Goal: Task Accomplishment & Management: Complete application form

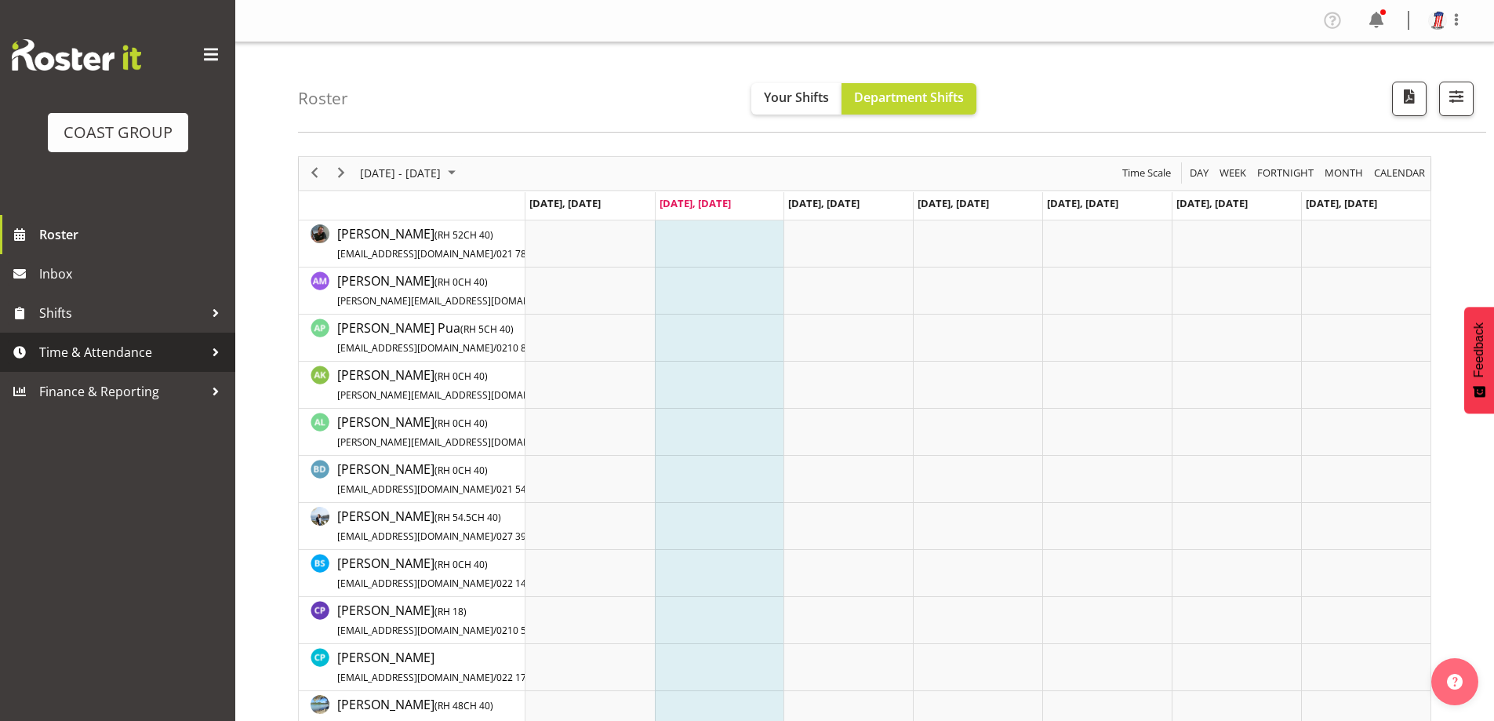
click at [104, 347] on span "Time & Attendance" at bounding box center [121, 352] width 165 height 24
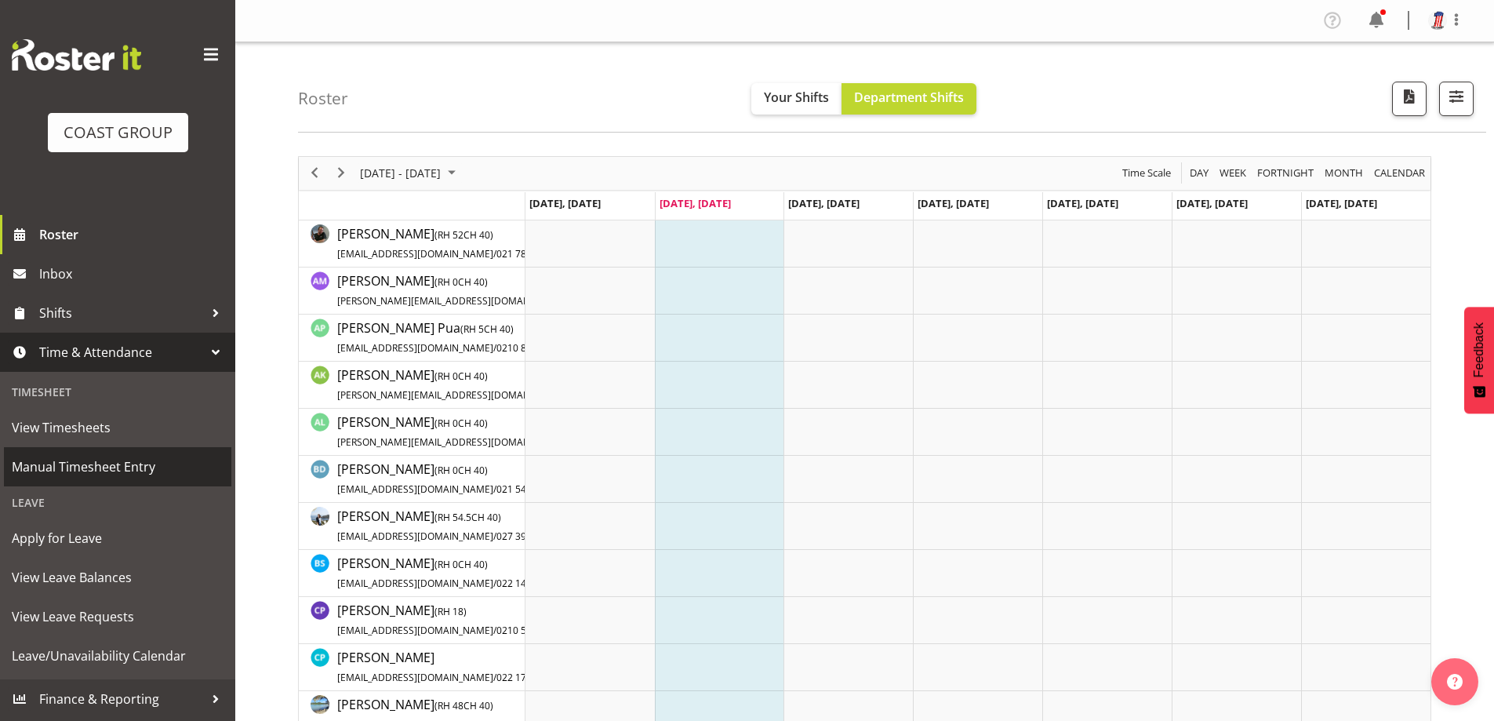
click at [152, 466] on span "Manual Timesheet Entry" at bounding box center [118, 467] width 212 height 24
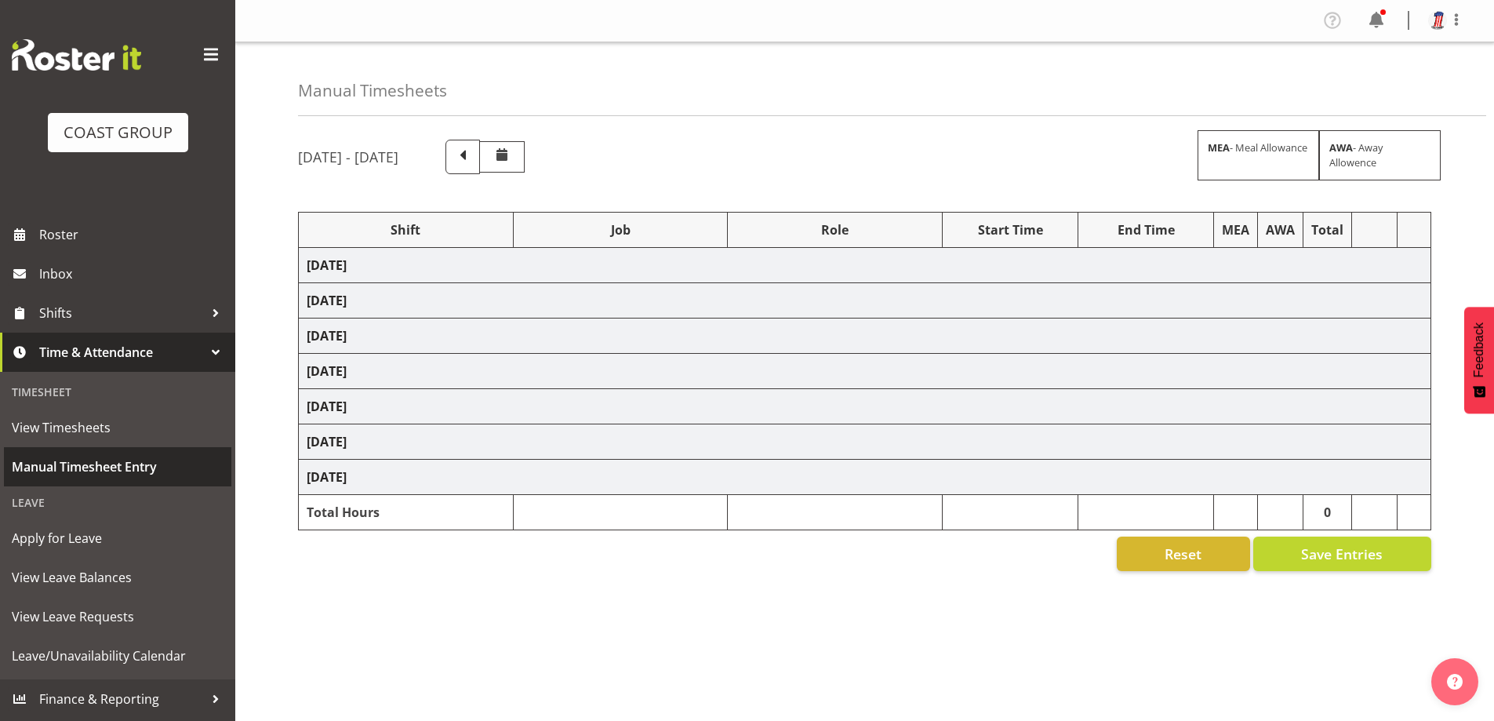
select select "38155"
select select "69"
select select "16"
select select "38155"
select select "69"
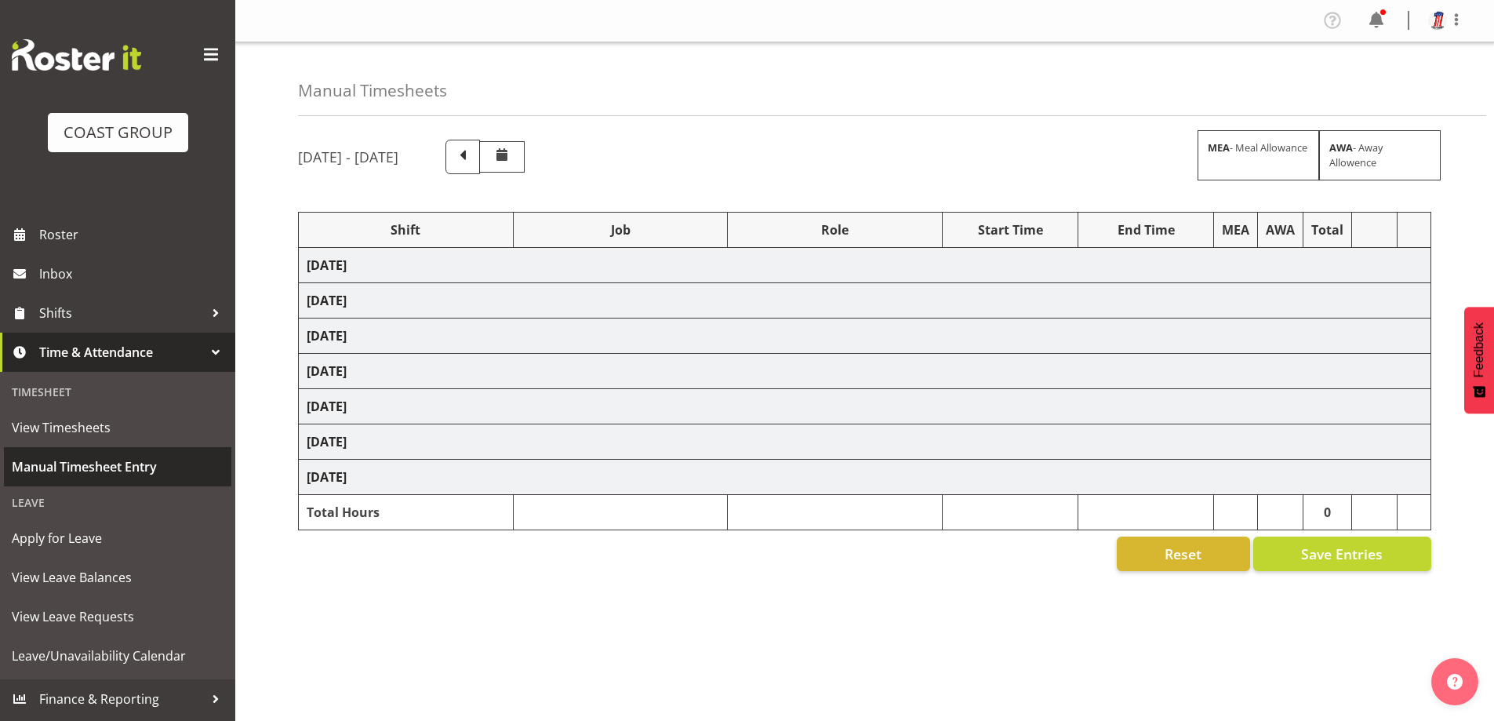
select select "38155"
select select "69"
select select "38155"
select select "69"
select select "38155"
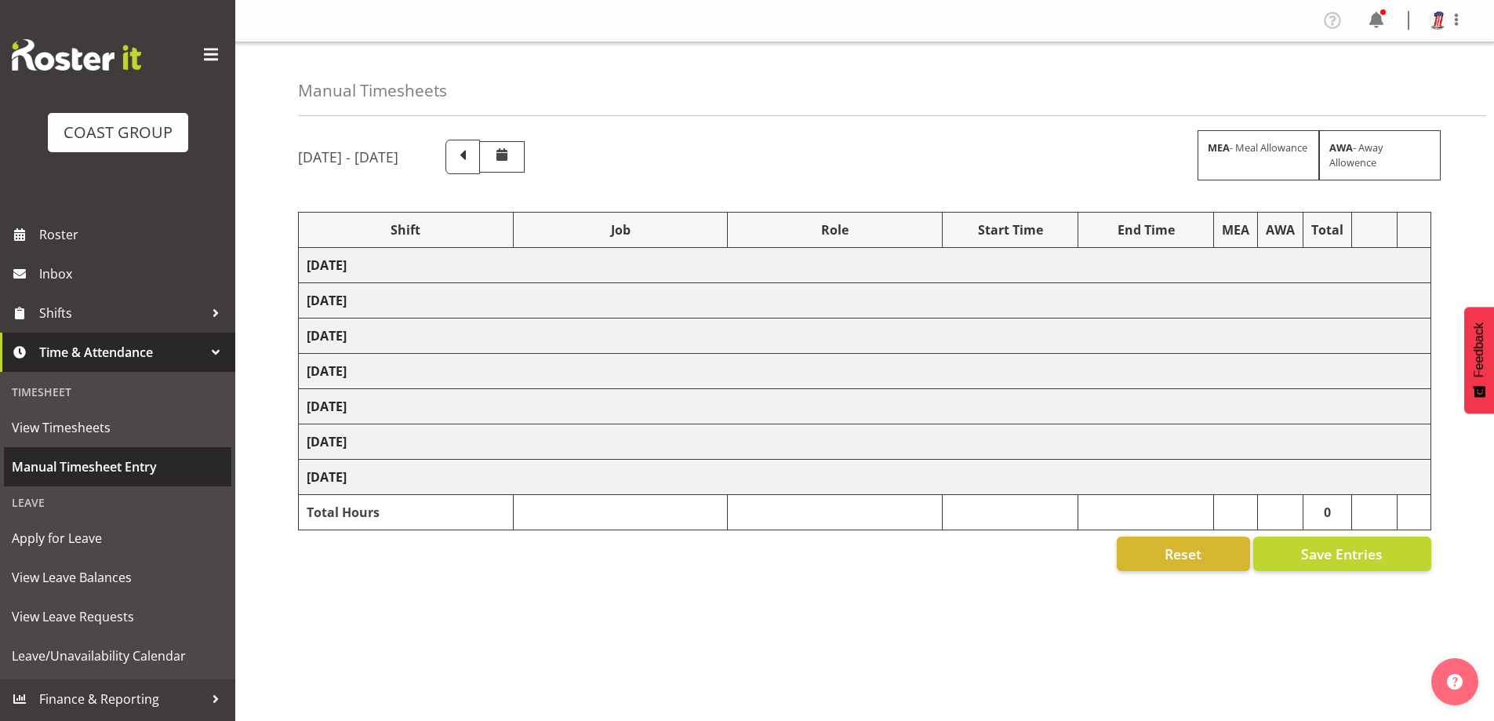
select select "69"
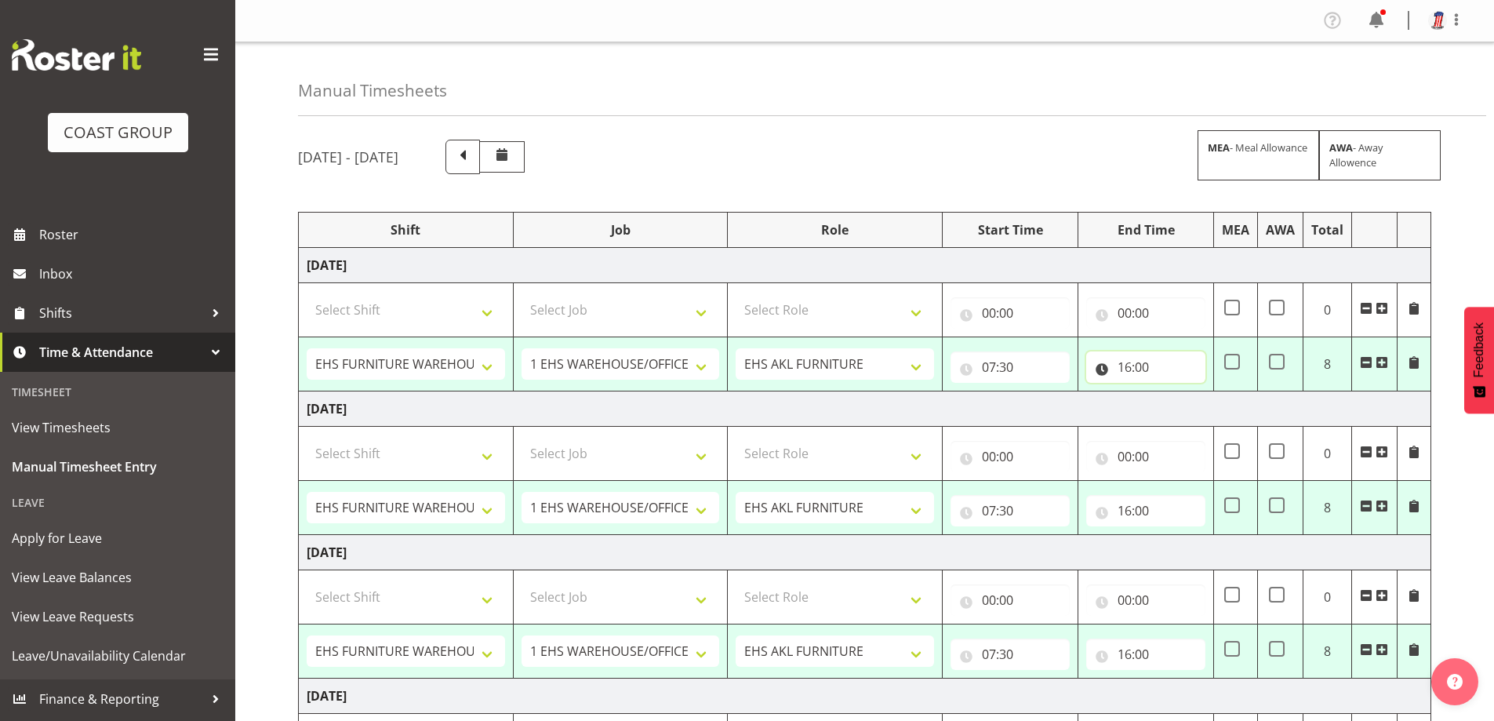
click at [1129, 361] on input "16:00" at bounding box center [1145, 366] width 119 height 31
click at [1191, 412] on select "00 01 02 03 04 05 06 07 08 09 10 11 12 13 14 15 16 17 18 19 20 21 22 23" at bounding box center [1192, 407] width 35 height 31
select select "17"
click at [1175, 392] on select "00 01 02 03 04 05 06 07 08 09 10 11 12 13 14 15 16 17 18 19 20 21 22 23" at bounding box center [1192, 407] width 35 height 31
type input "17:00"
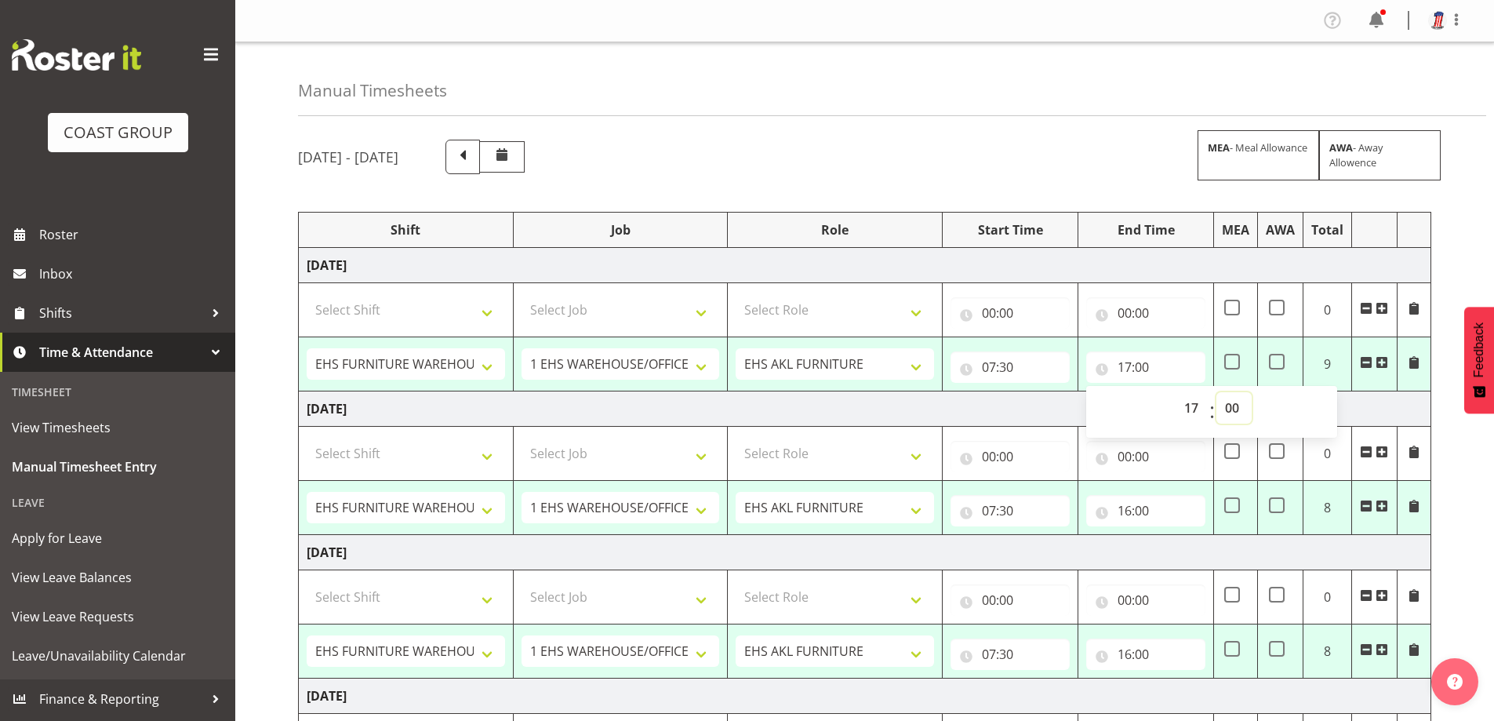
click at [1232, 403] on select "00 01 02 03 04 05 06 07 08 09 10 11 12 13 14 15 16 17 18 19 20 21 22 23 24 25 2…" at bounding box center [1233, 407] width 35 height 31
select select "30"
click at [1216, 392] on select "00 01 02 03 04 05 06 07 08 09 10 11 12 13 14 15 16 17 18 19 20 21 22 23 24 25 2…" at bounding box center [1233, 407] width 35 height 31
type input "17:30"
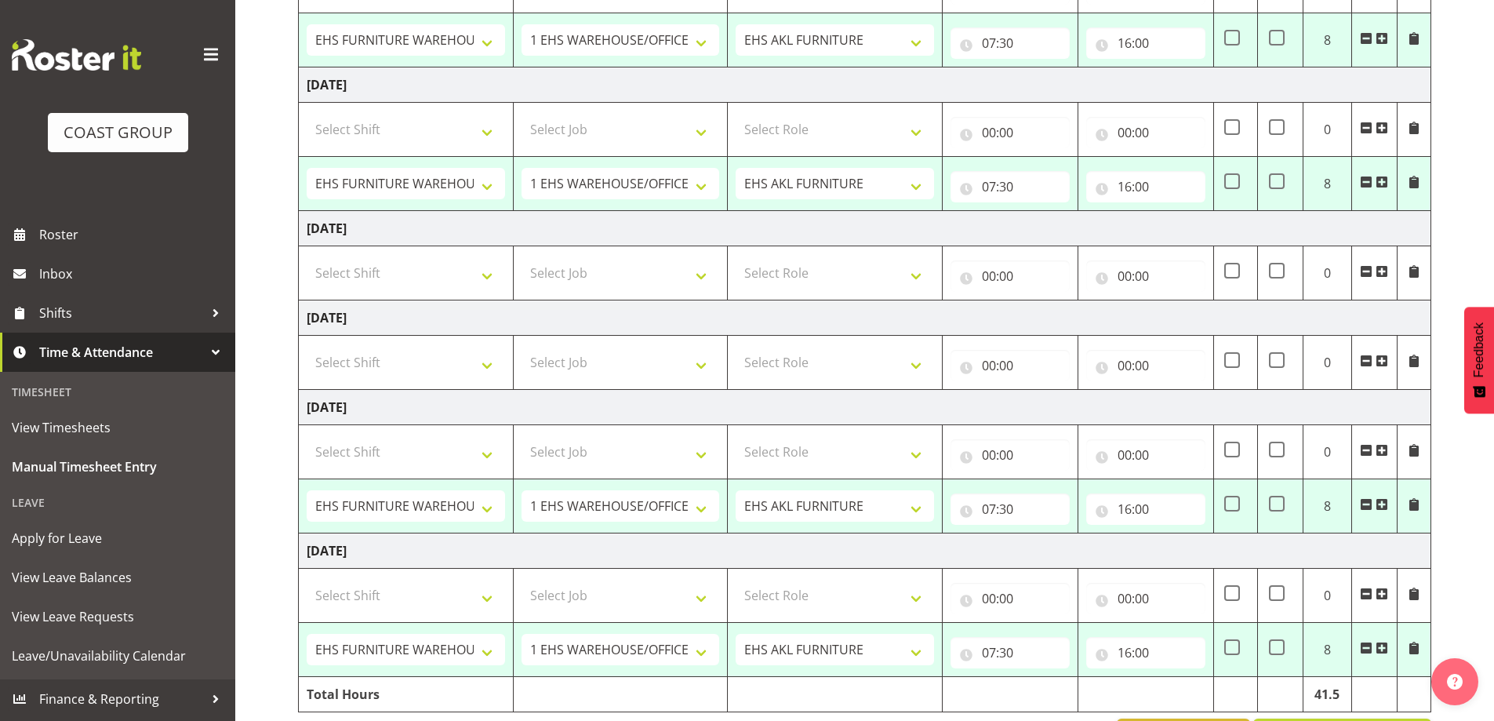
scroll to position [470, 0]
click at [483, 274] on select "Select Shift Assist Carlton EVents Assist Carlton EVents Assist Carlton Events …" at bounding box center [406, 269] width 198 height 31
click at [307, 254] on select "Select Shift Assist Carlton EVents Assist Carlton EVents Assist Carlton Events …" at bounding box center [406, 269] width 198 height 31
click at [490, 274] on select "Assist Carlton EVents Assist Carlton EVents Assist Carlton Events Assist Carlto…" at bounding box center [406, 269] width 198 height 31
select select "38155"
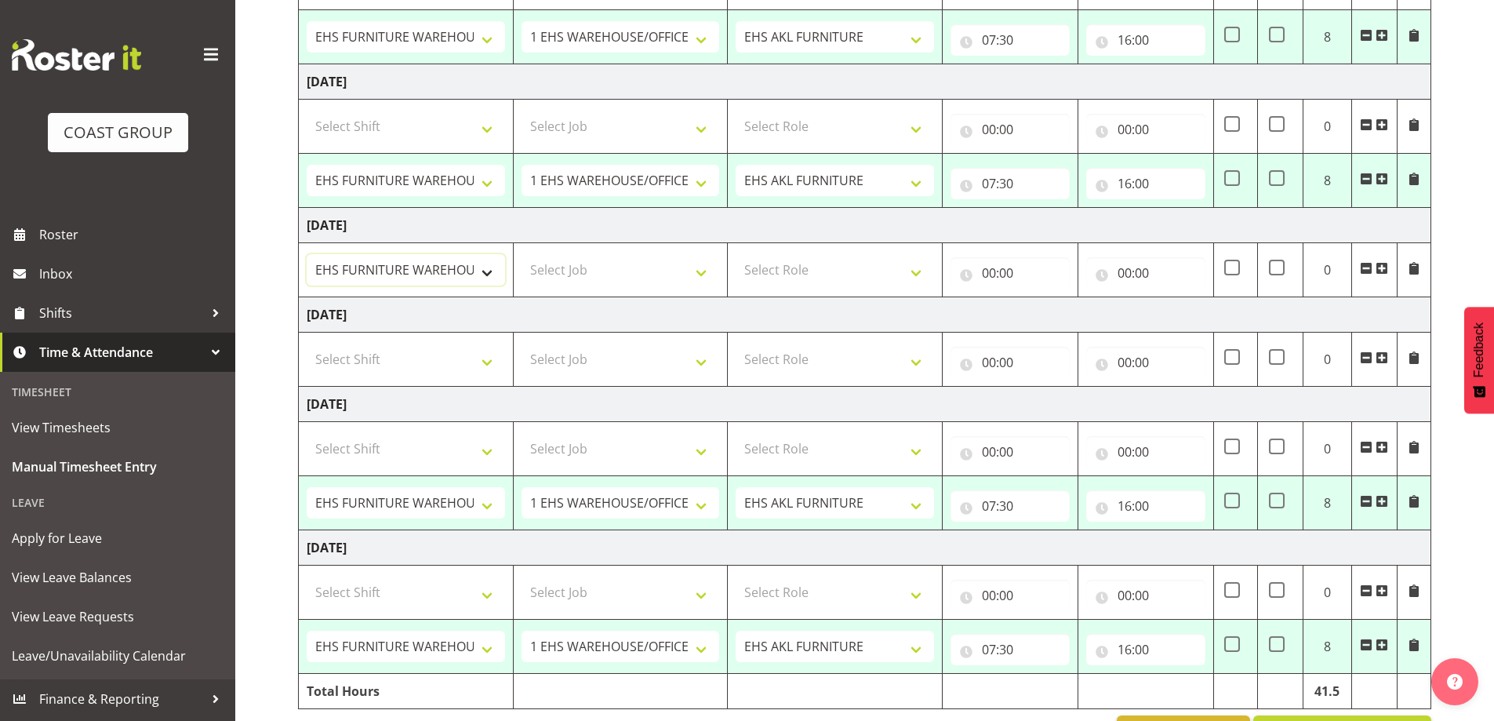
click at [307, 254] on select "Assist Carlton EVents Assist Carlton EVents Assist Carlton Events Assist Carlto…" at bounding box center [406, 269] width 198 height 31
click at [701, 273] on select "Select Job 1 Carlton Events 1 Carlton Hamilton 1 Carlton Wellington 1 EHS WAREH…" at bounding box center [620, 269] width 198 height 31
select select "69"
click at [521, 254] on select "Select Job 1 Carlton Events 1 Carlton Hamilton 1 Carlton Wellington 1 EHS WAREH…" at bounding box center [620, 269] width 198 height 31
click at [917, 273] on select "Select Role EHS AKL FURNITURE" at bounding box center [834, 269] width 198 height 31
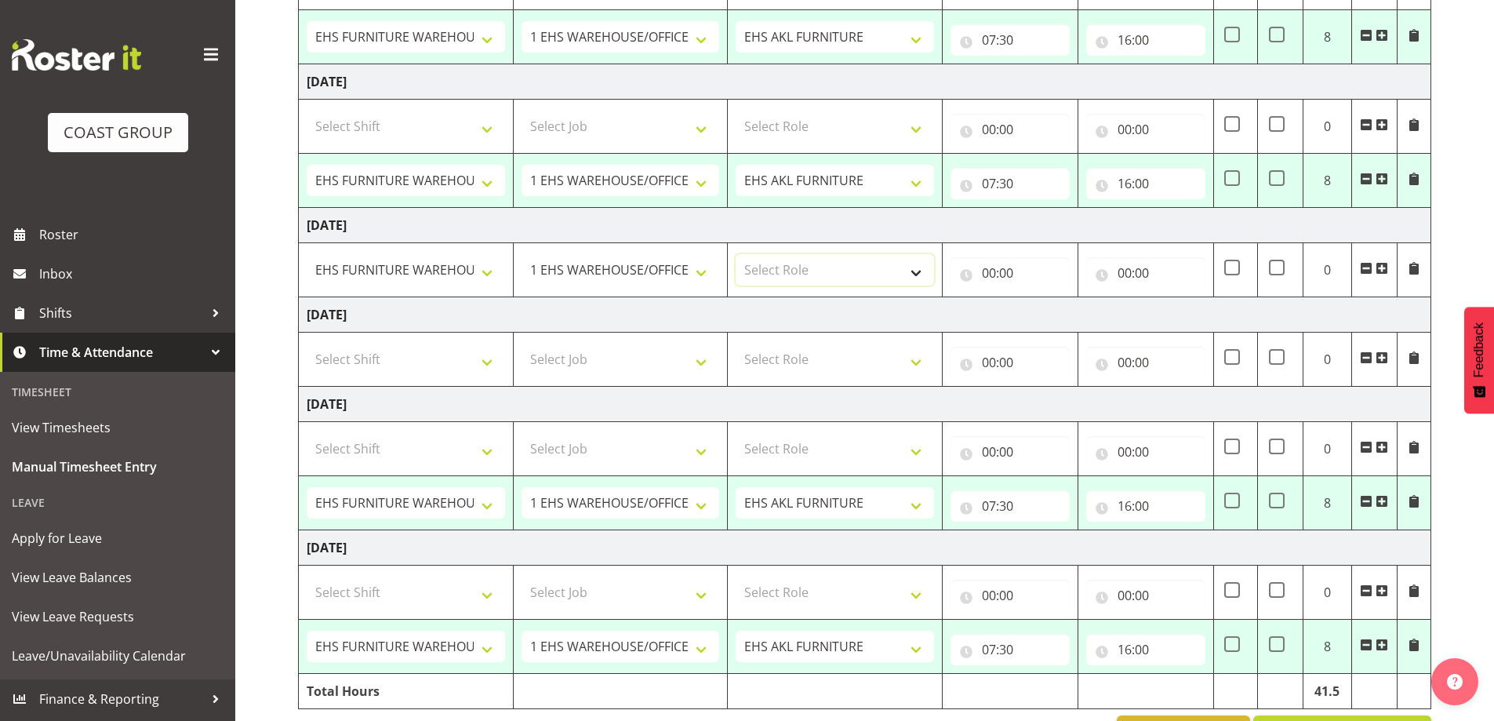
select select "189"
click at [735, 254] on select "Select Role EHS AKL FURNITURE" at bounding box center [834, 269] width 198 height 31
click at [1007, 272] on input "00:00" at bounding box center [1009, 272] width 119 height 31
click at [1051, 309] on select "00 01 02 03 04 05 06 07 08 09 10 11 12 13 14 15 16 17 18 19 20 21 22 23" at bounding box center [1057, 313] width 35 height 31
select select "7"
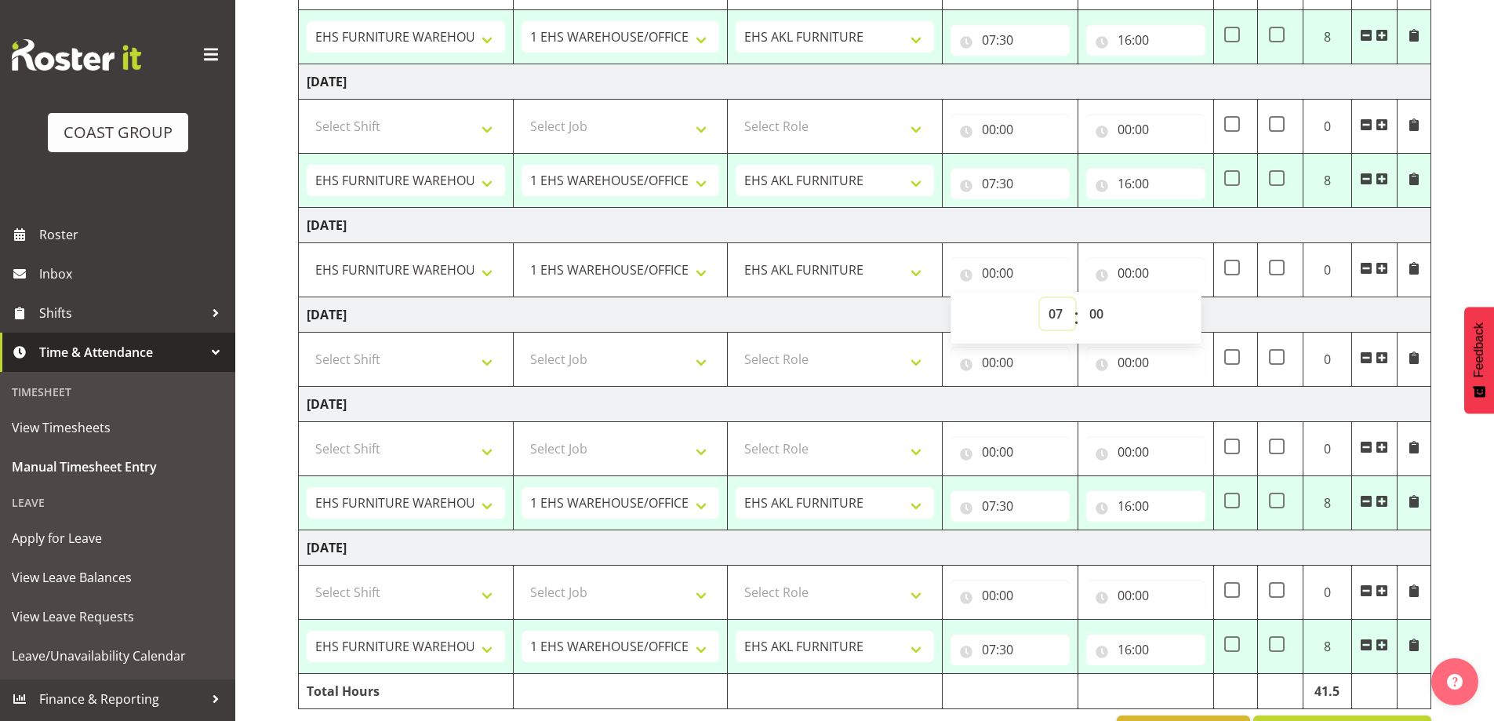
click at [1040, 298] on select "00 01 02 03 04 05 06 07 08 09 10 11 12 13 14 15 16 17 18 19 20 21 22 23" at bounding box center [1057, 313] width 35 height 31
type input "07:00"
click at [1098, 315] on select "00 01 02 03 04 05 06 07 08 09 10 11 12 13 14 15 16 17 18 19 20 21 22 23 24 25 2…" at bounding box center [1097, 313] width 35 height 31
select select "30"
click at [1080, 298] on select "00 01 02 03 04 05 06 07 08 09 10 11 12 13 14 15 16 17 18 19 20 21 22 23 24 25 2…" at bounding box center [1097, 313] width 35 height 31
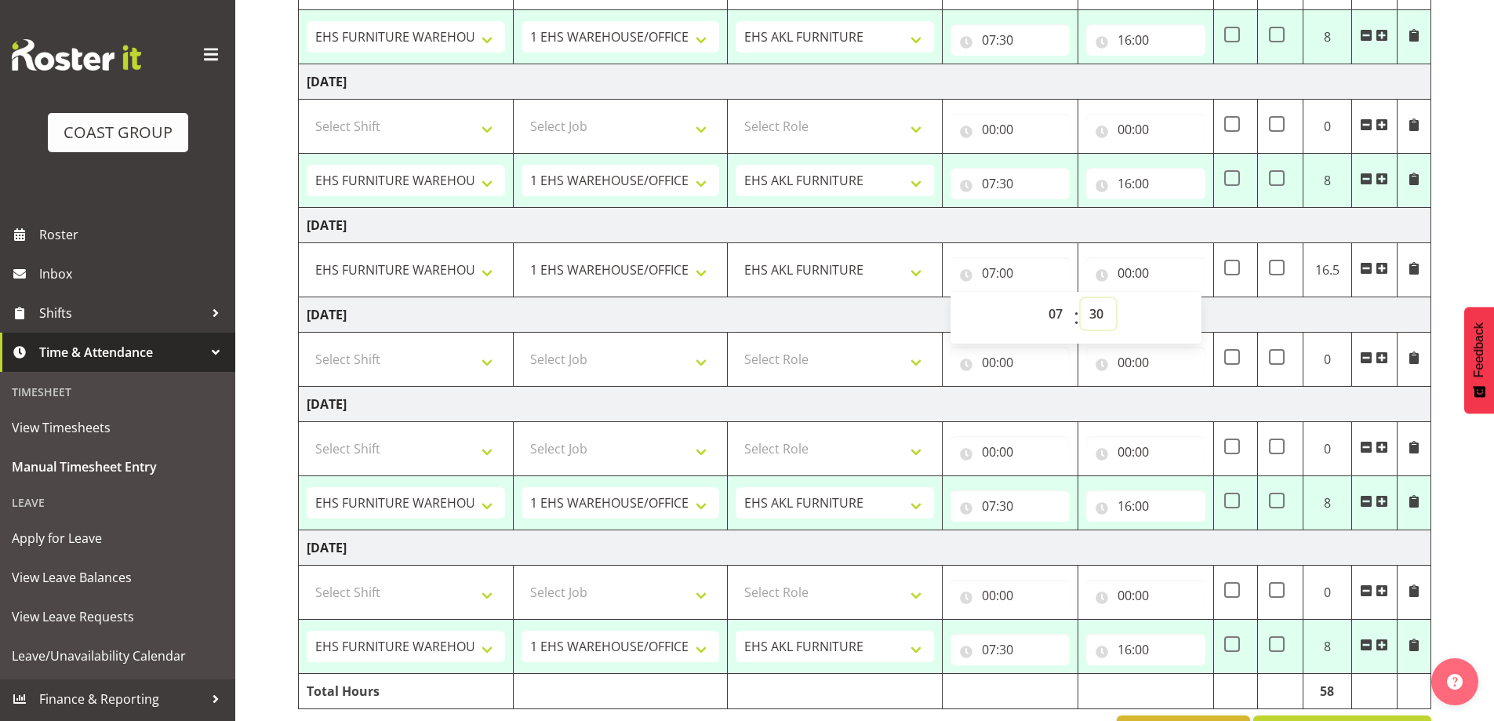
type input "07:30"
click at [1143, 269] on input "00:00" at bounding box center [1145, 272] width 119 height 31
click at [1191, 311] on select "00 01 02 03 04 05 06 07 08 09 10 11 12 13 14 15 16 17 18 19 20 21 22 23" at bounding box center [1192, 313] width 35 height 31
select select "14"
click at [1175, 298] on select "00 01 02 03 04 05 06 07 08 09 10 11 12 13 14 15 16 17 18 19 20 21 22 23" at bounding box center [1192, 313] width 35 height 31
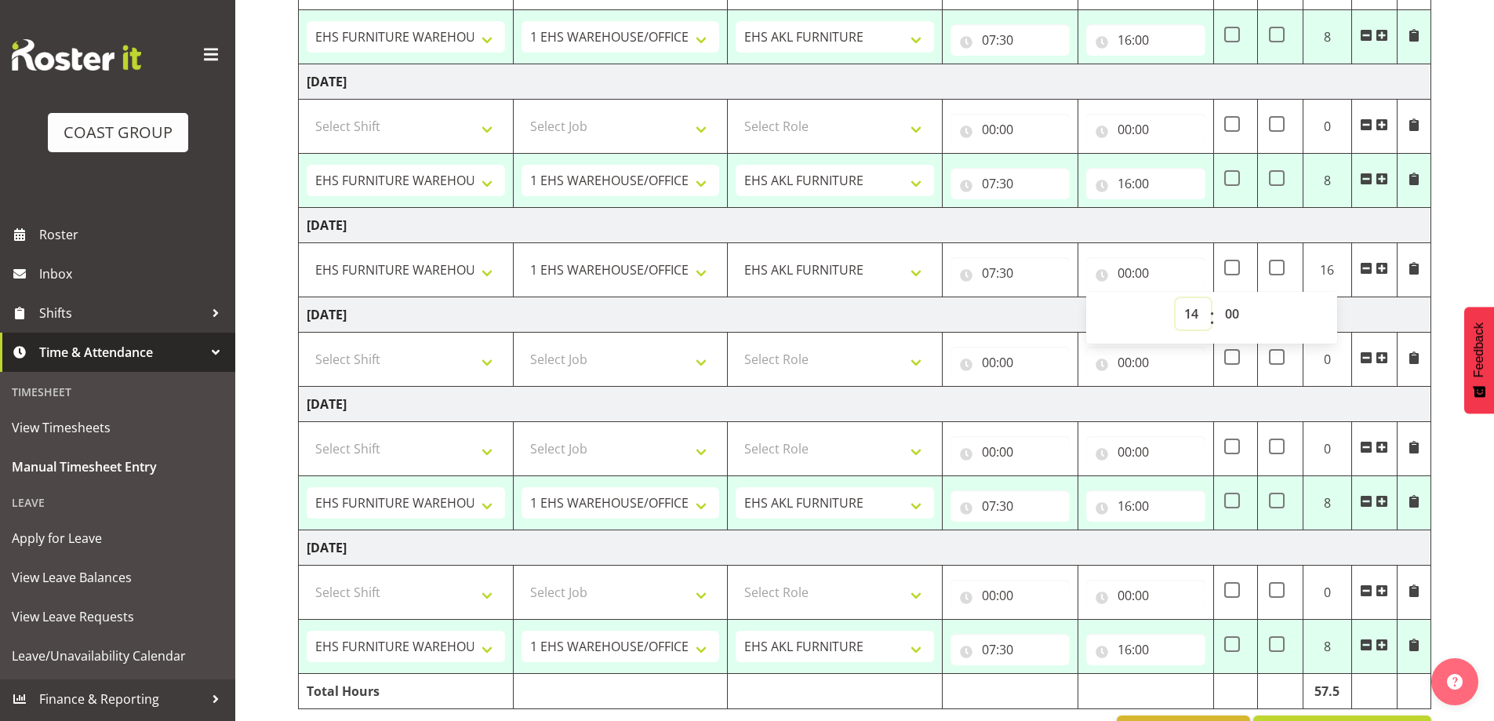
type input "14:00"
click at [1230, 313] on select "00 01 02 03 04 05 06 07 08 09 10 11 12 13 14 15 16 17 18 19 20 21 22 23 24 25 2…" at bounding box center [1233, 313] width 35 height 31
select select "30"
click at [1216, 298] on select "00 01 02 03 04 05 06 07 08 09 10 11 12 13 14 15 16 17 18 19 20 21 22 23 24 25 2…" at bounding box center [1233, 313] width 35 height 31
type input "14:30"
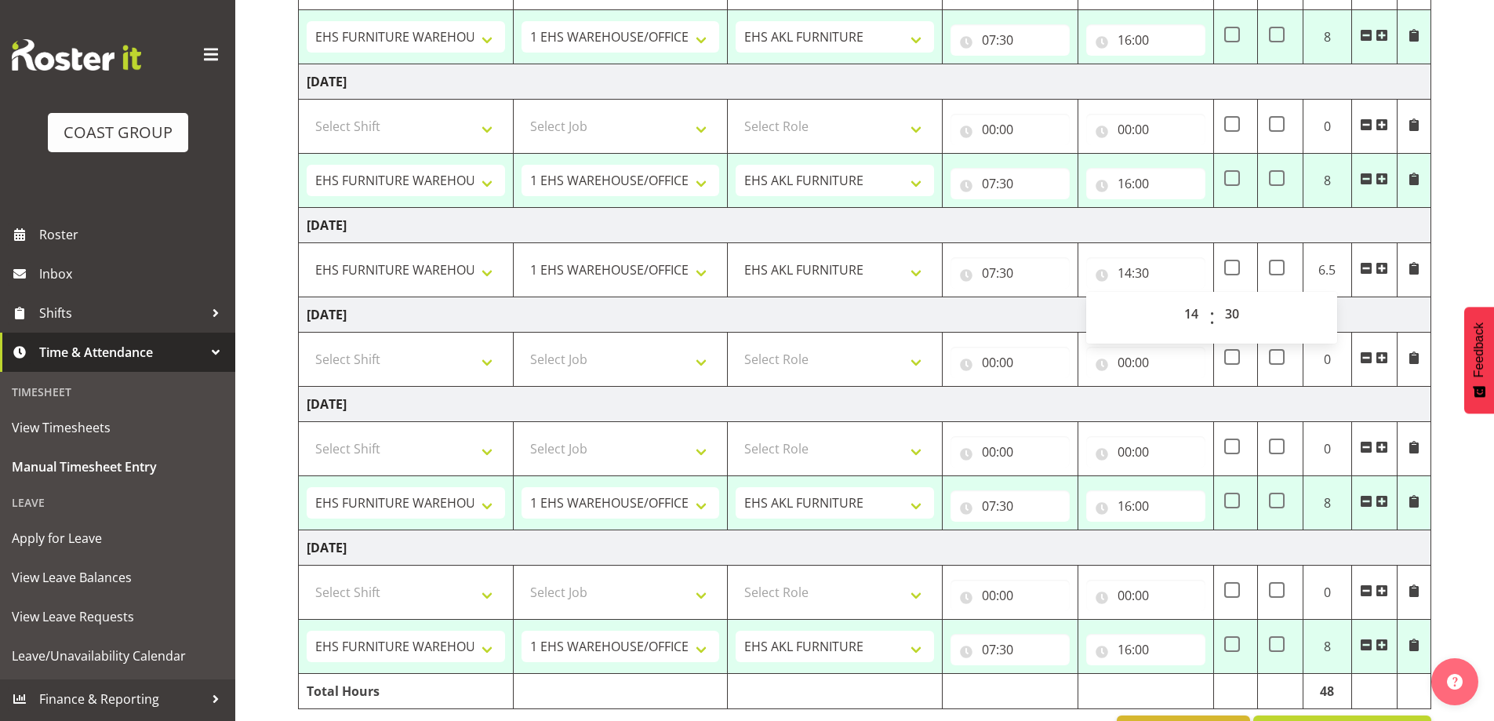
click at [1461, 457] on div "August 6th - August 12th 2025 MEA - Meal Allowance AWA - Away Allowence Shift J…" at bounding box center [896, 209] width 1196 height 1104
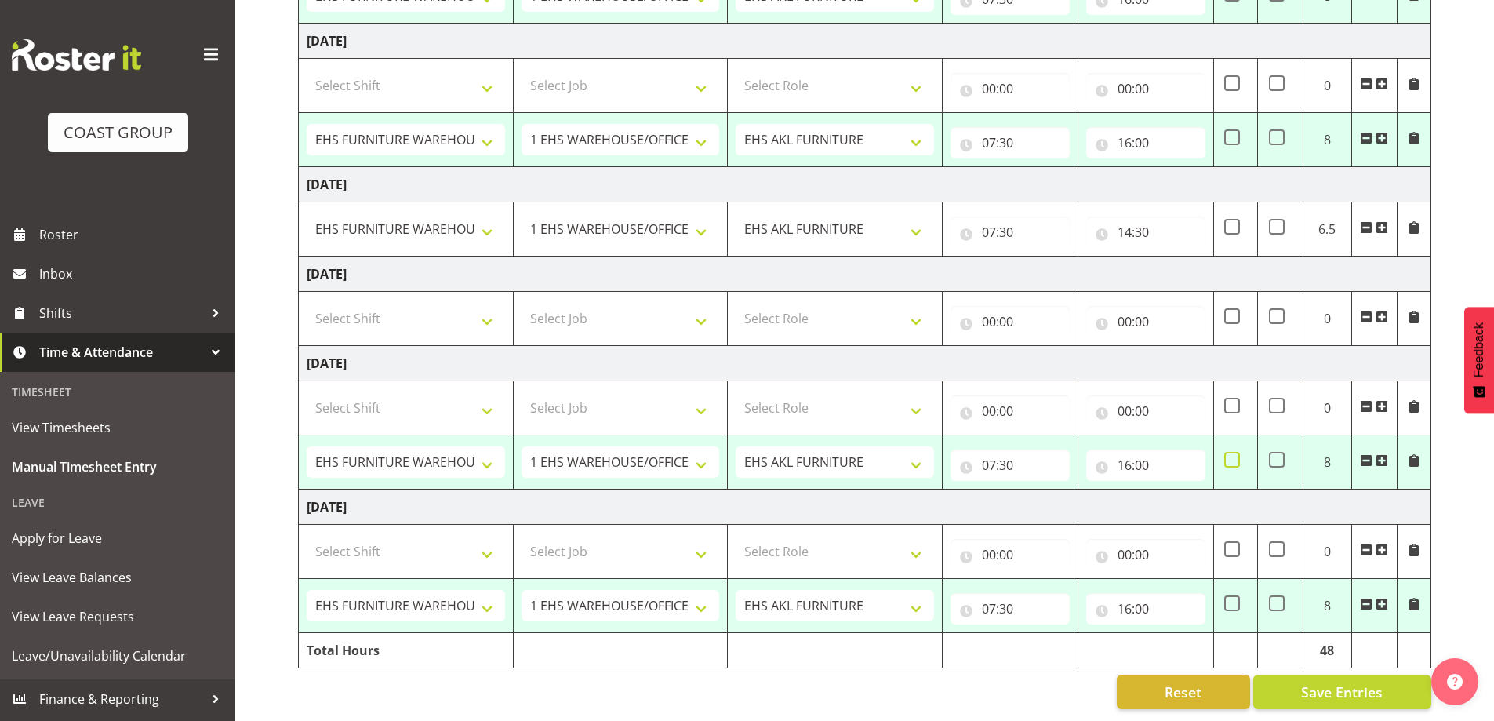
click at [1237, 452] on span at bounding box center [1232, 460] width 16 height 16
click at [1234, 455] on input "checkbox" at bounding box center [1229, 460] width 10 height 10
checkbox input "true"
click at [1142, 459] on input "16:00" at bounding box center [1145, 464] width 119 height 31
click at [1194, 498] on select "00 01 02 03 04 05 06 07 08 09 10 11 12 13 14 15 16 17 18 19 20 21 22 23" at bounding box center [1192, 505] width 35 height 31
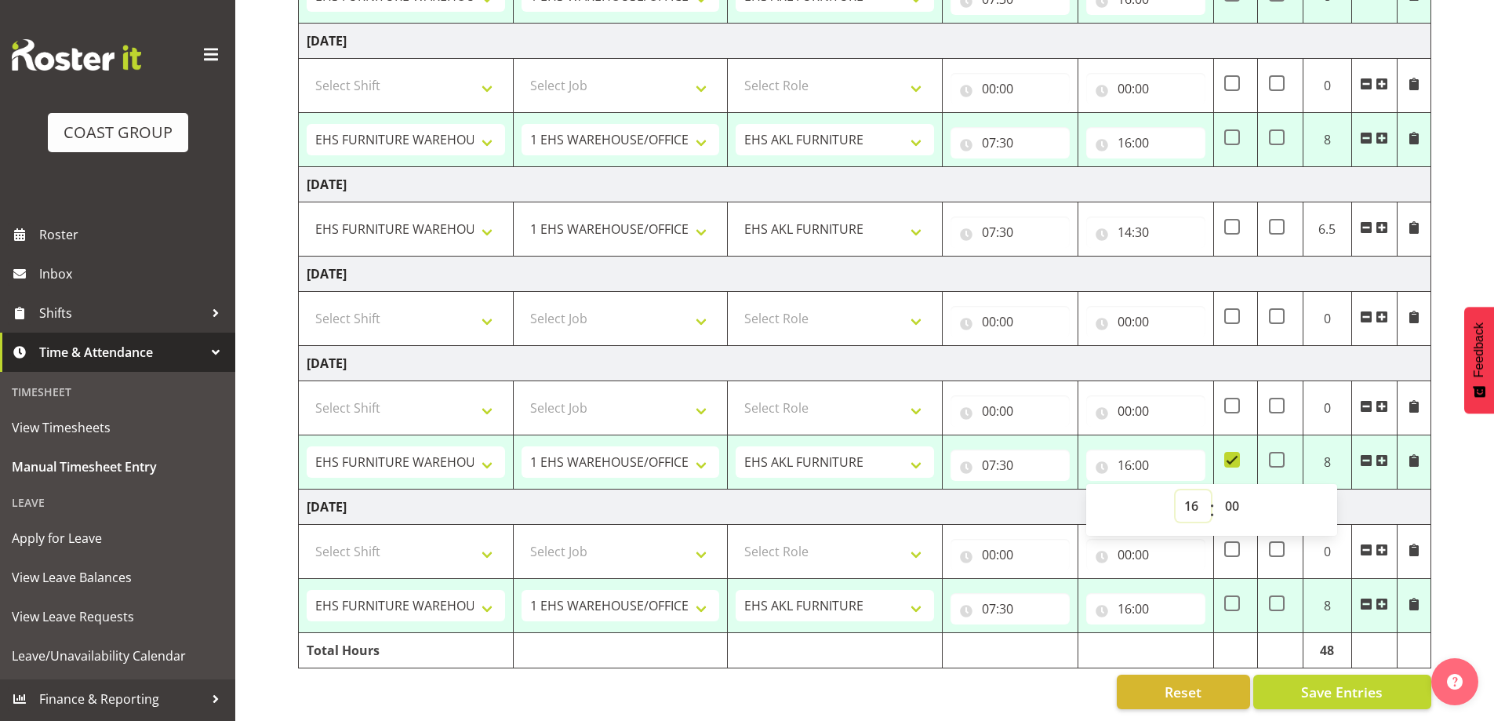
select select "19"
click at [1175, 490] on select "00 01 02 03 04 05 06 07 08 09 10 11 12 13 14 15 16 17 18 19 20 21 22 23" at bounding box center [1192, 505] width 35 height 31
type input "19:00"
click at [1000, 691] on div "Reset Save Entries" at bounding box center [864, 691] width 1133 height 34
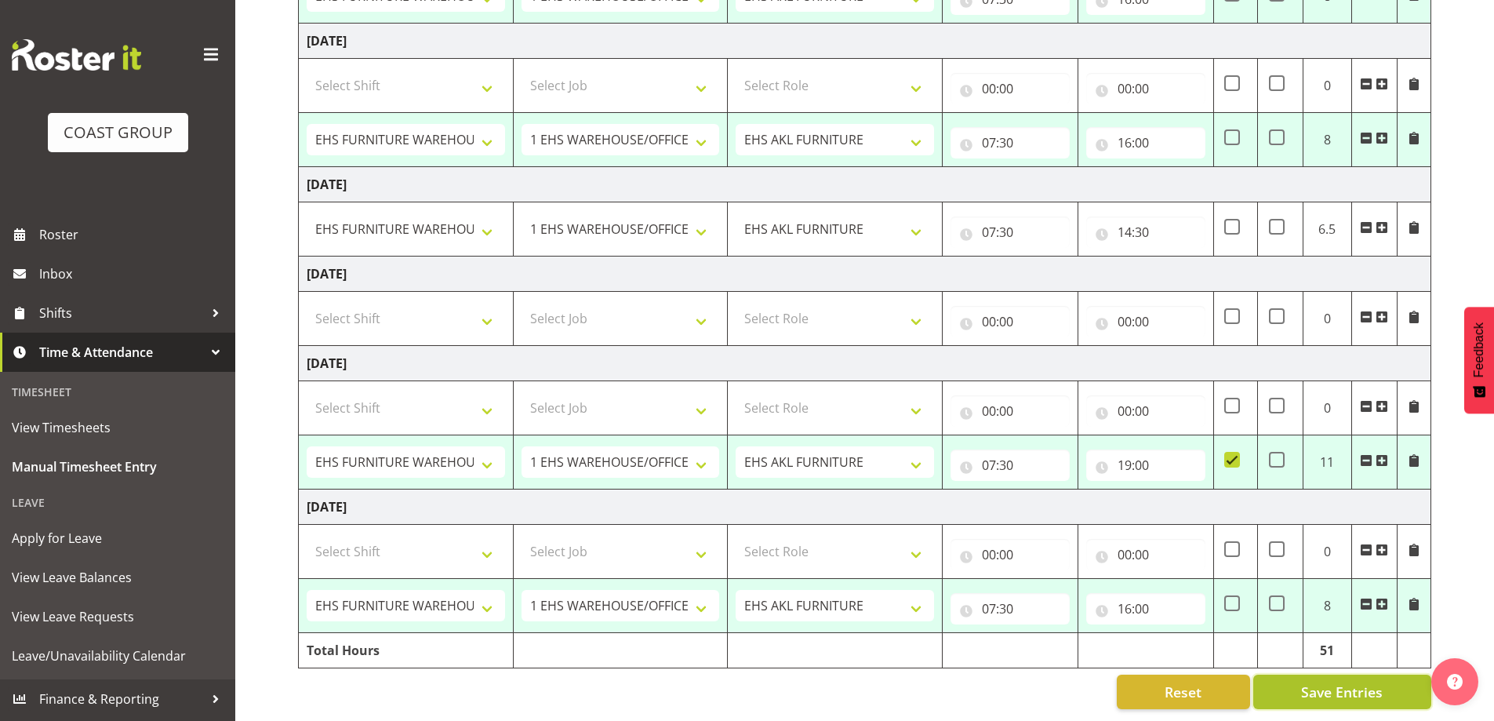
click at [1319, 687] on span "Save Entries" at bounding box center [1342, 691] width 82 height 20
select select "38155"
select select "69"
type input "07:30"
type input "17:30"
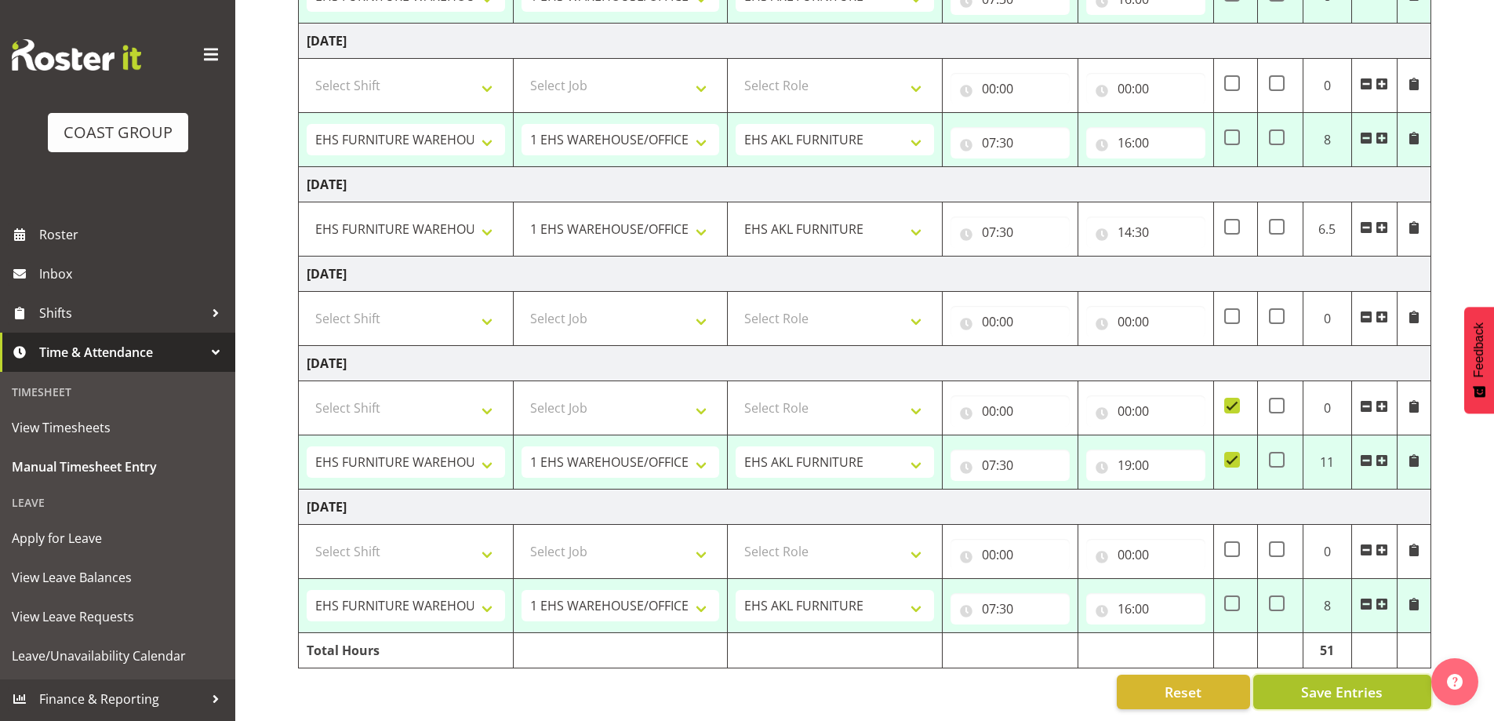
select select "38155"
select select "69"
type input "07:30"
type input "16:00"
select select "38155"
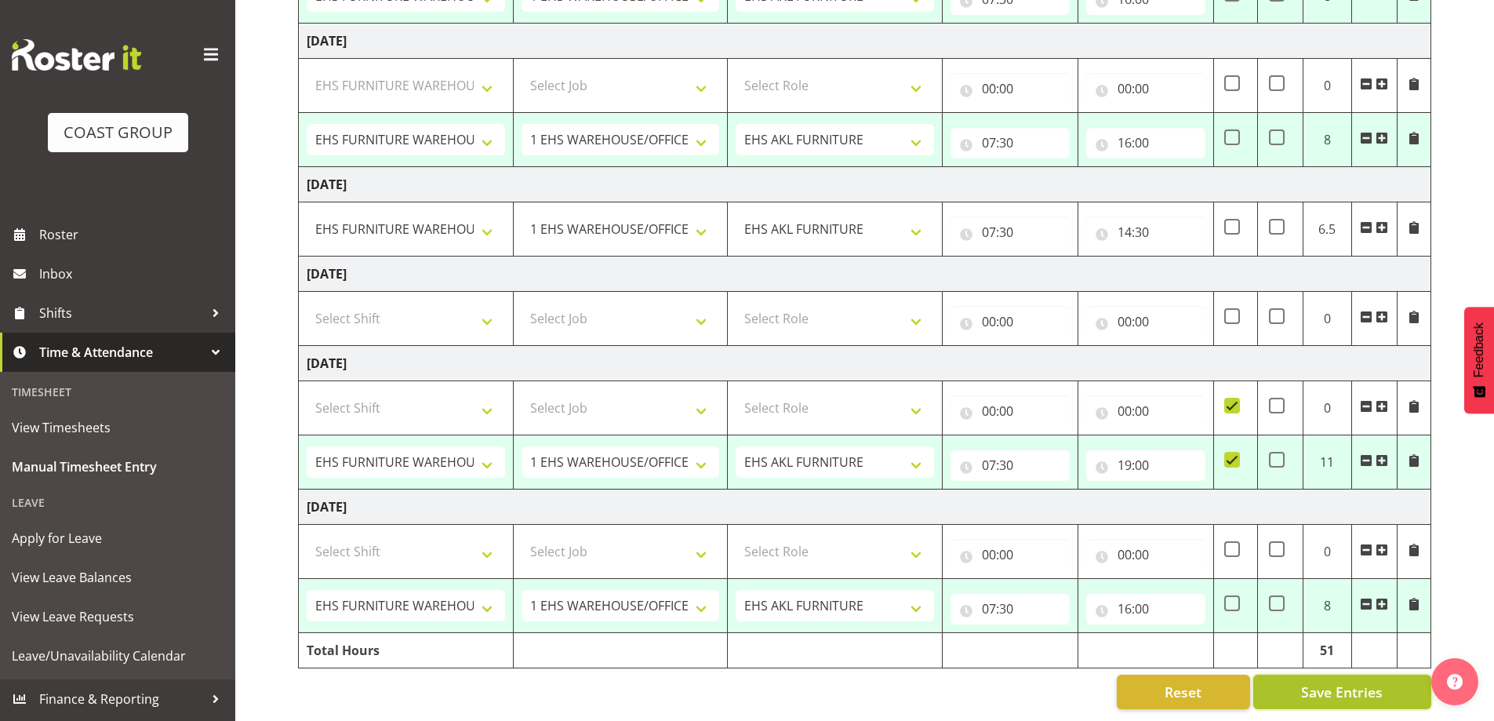
select select "69"
type input "07:30"
type input "16:00"
select select "38155"
select select "69"
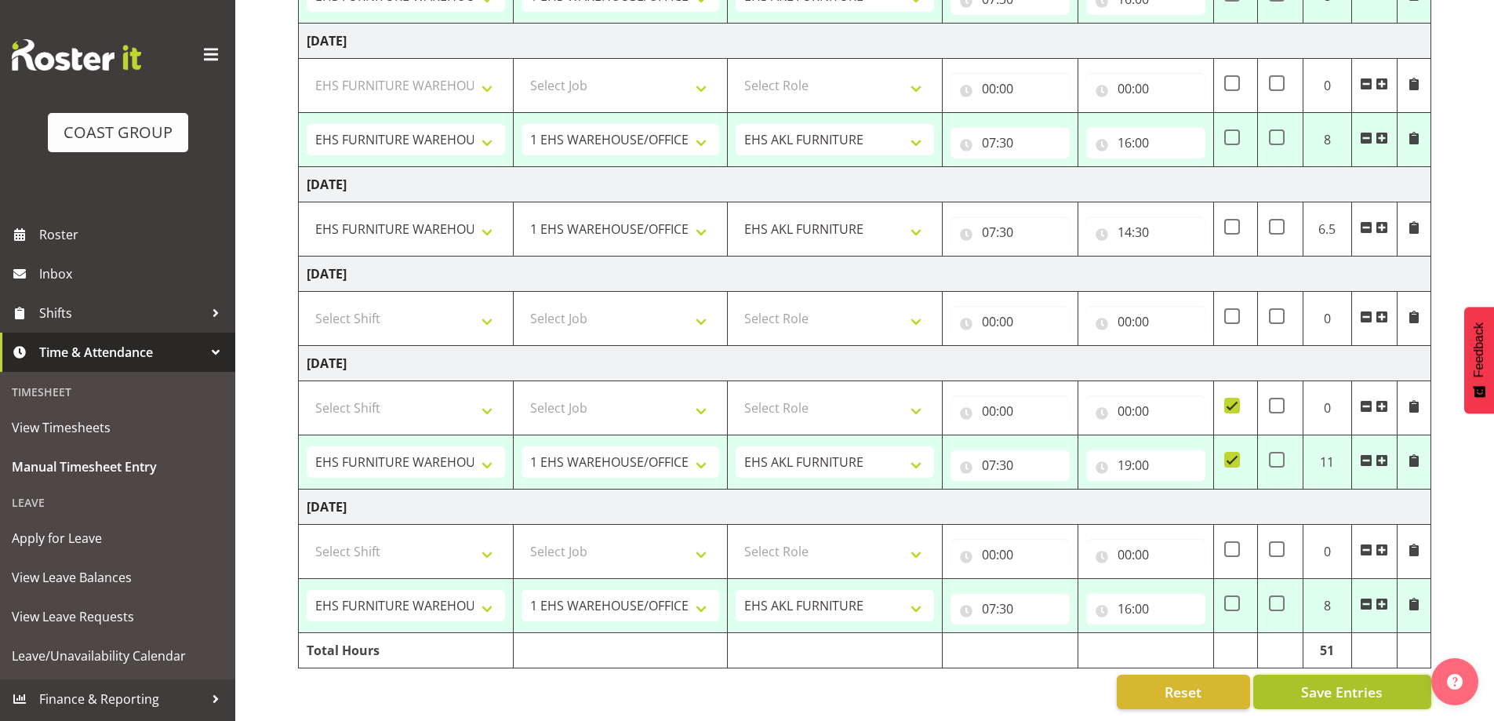
type input "07:30"
type input "19:00"
checkbox input "true"
select select "38155"
select select "69"
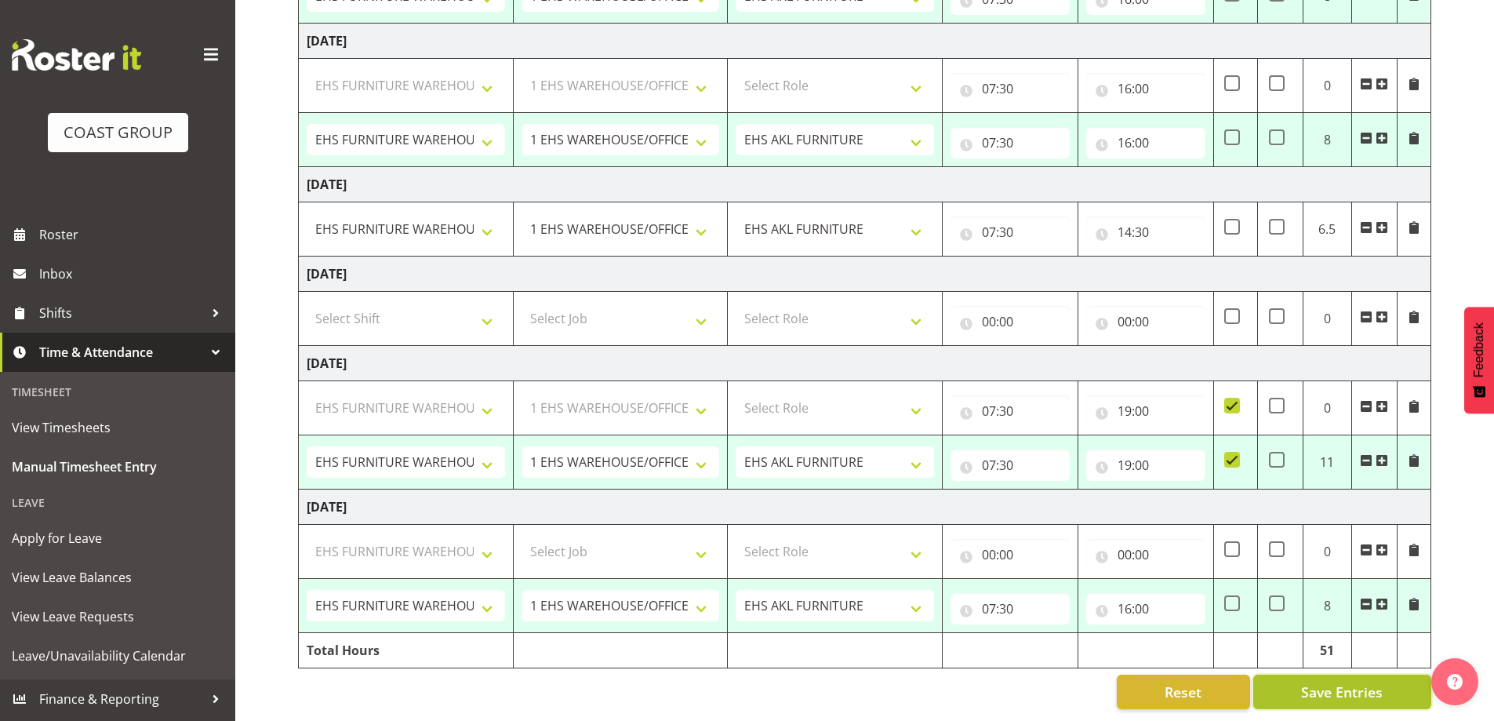
type input "07:30"
type input "16:00"
select select "38155"
select select "69"
select select "38155"
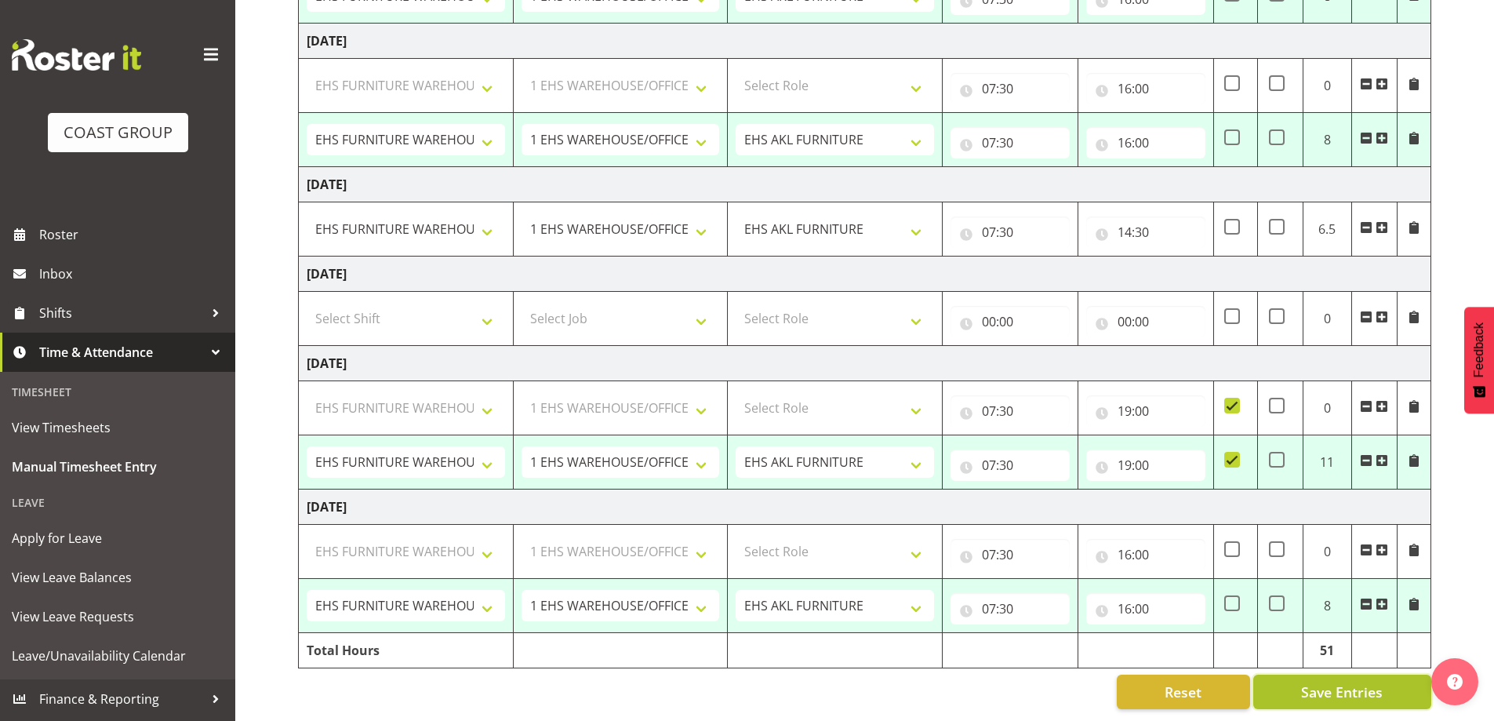
select select "69"
select select "38155"
select select "69"
select select "38155"
select select "69"
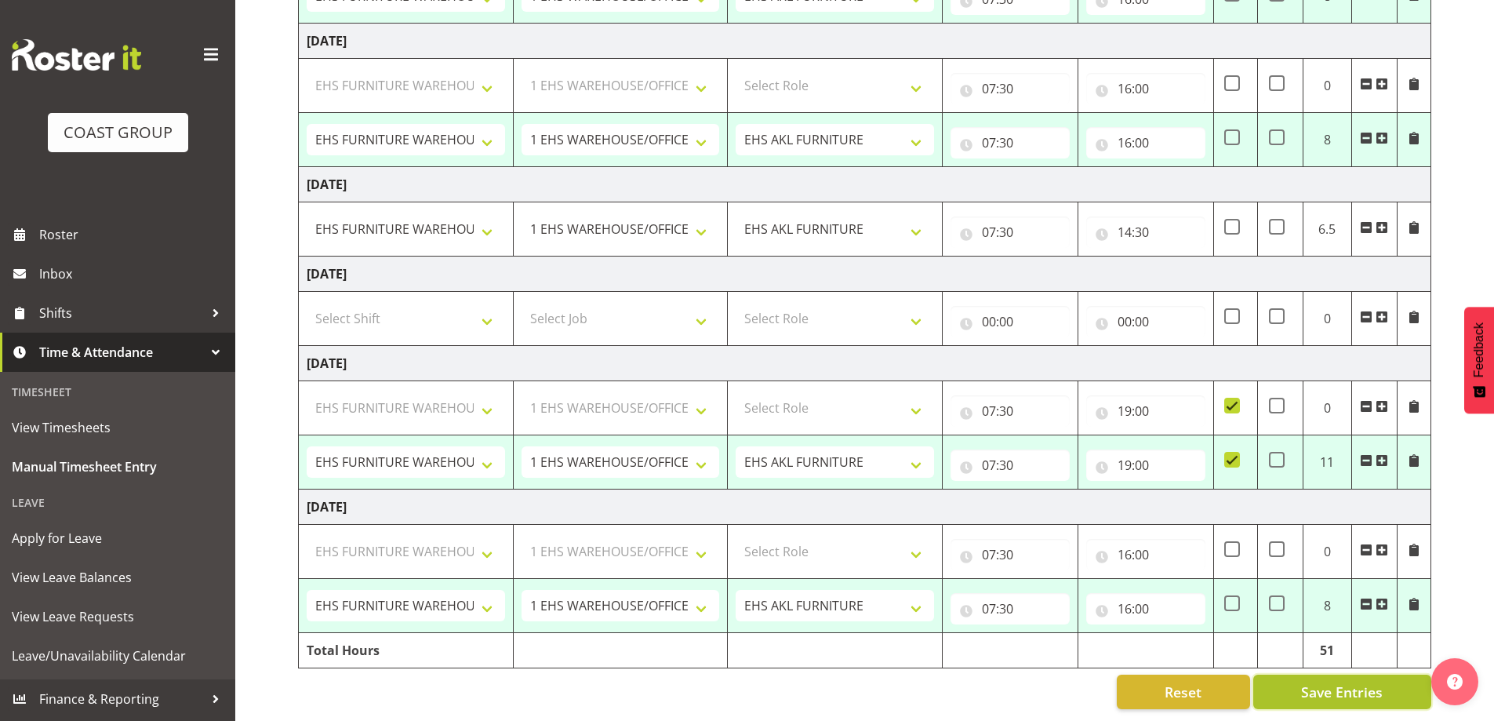
select select "38155"
select select "69"
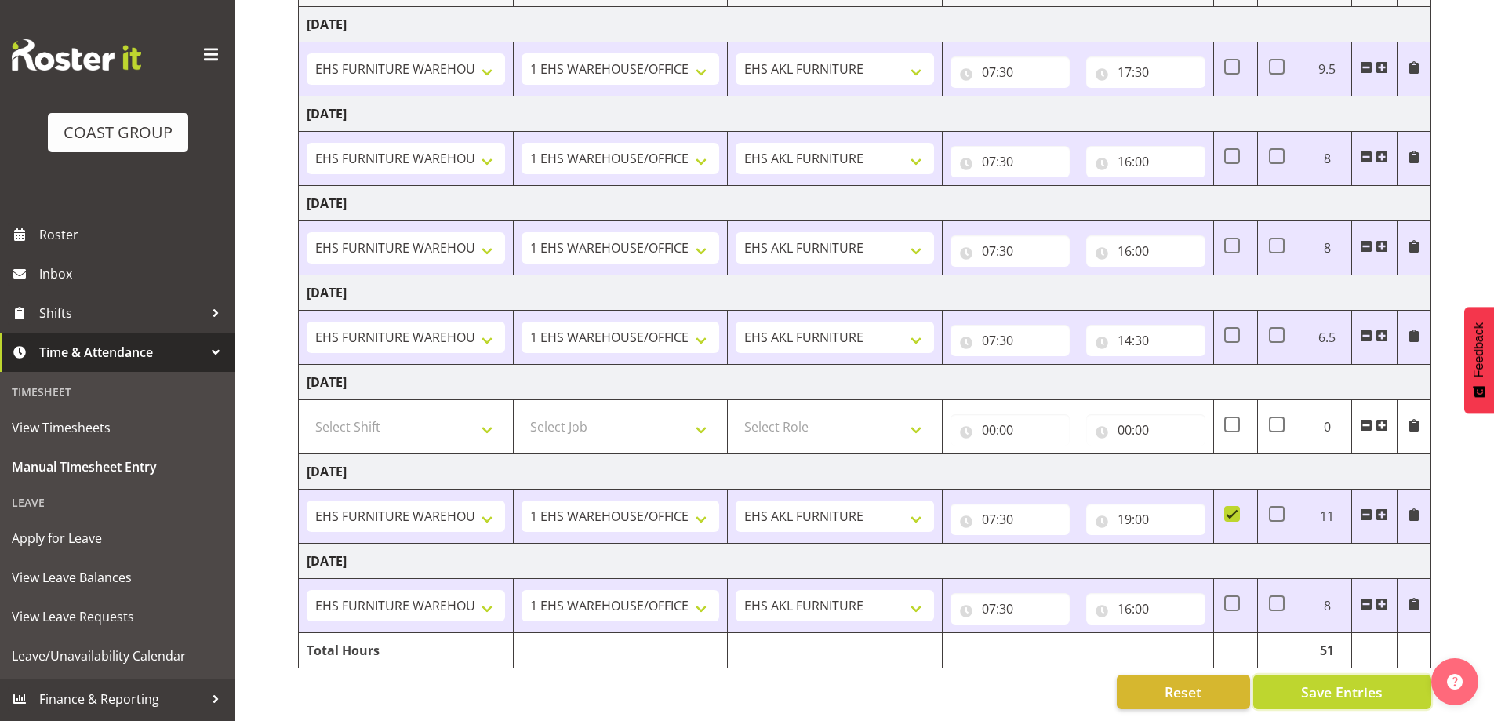
scroll to position [0, 0]
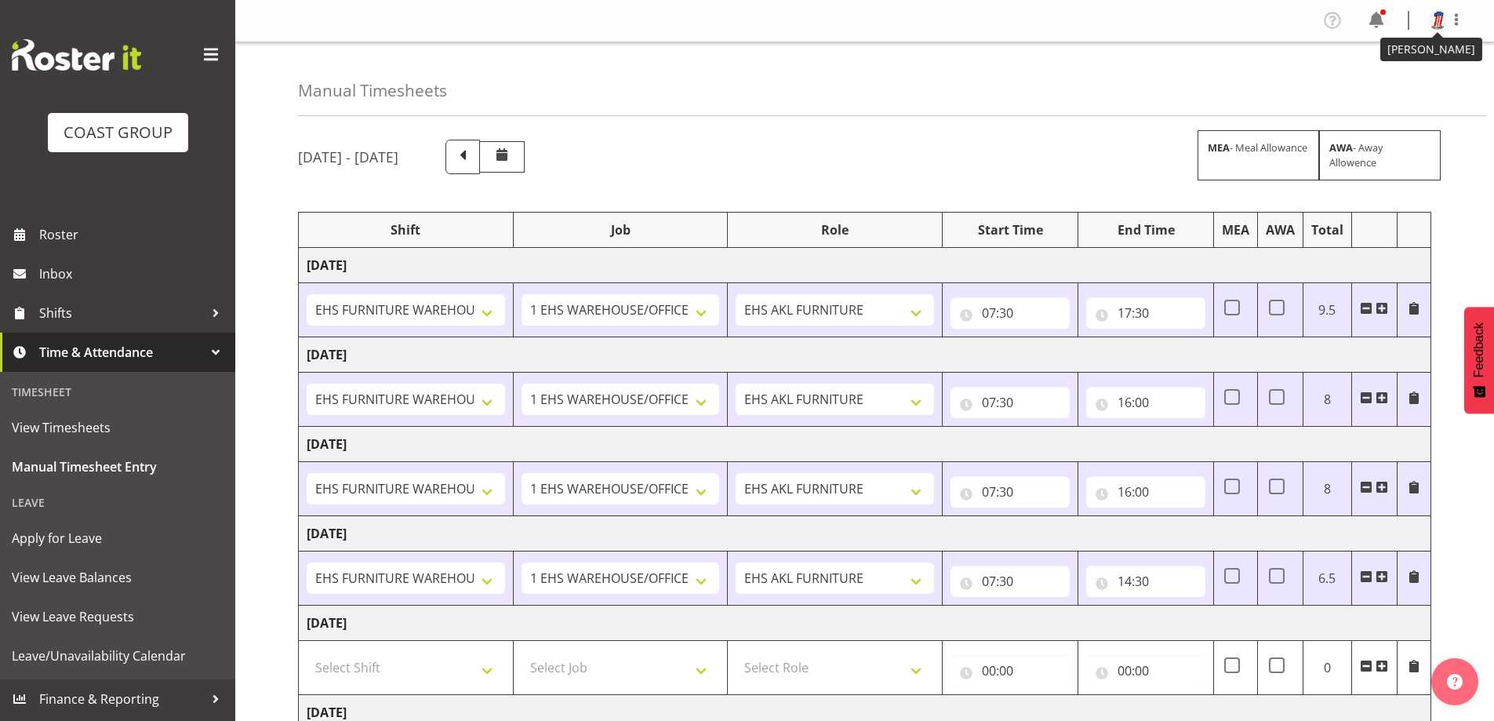
click at [1441, 17] on img at bounding box center [1437, 20] width 19 height 19
click at [1392, 81] on link "Log Out" at bounding box center [1390, 82] width 151 height 28
